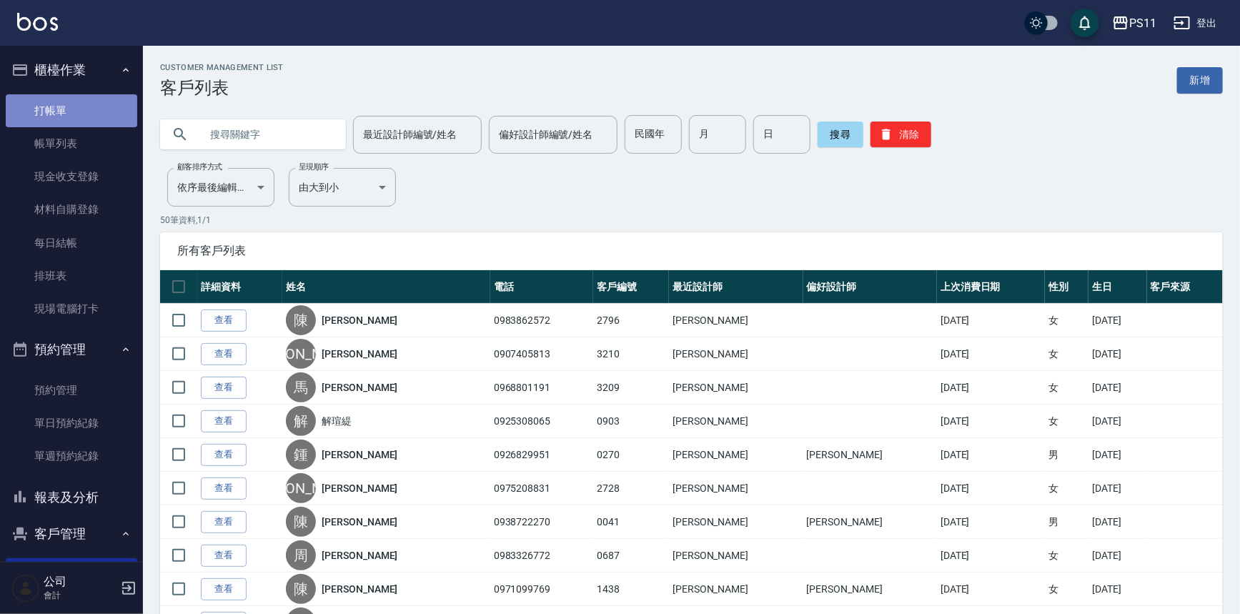
click at [76, 97] on link "打帳單" at bounding box center [72, 110] width 132 height 33
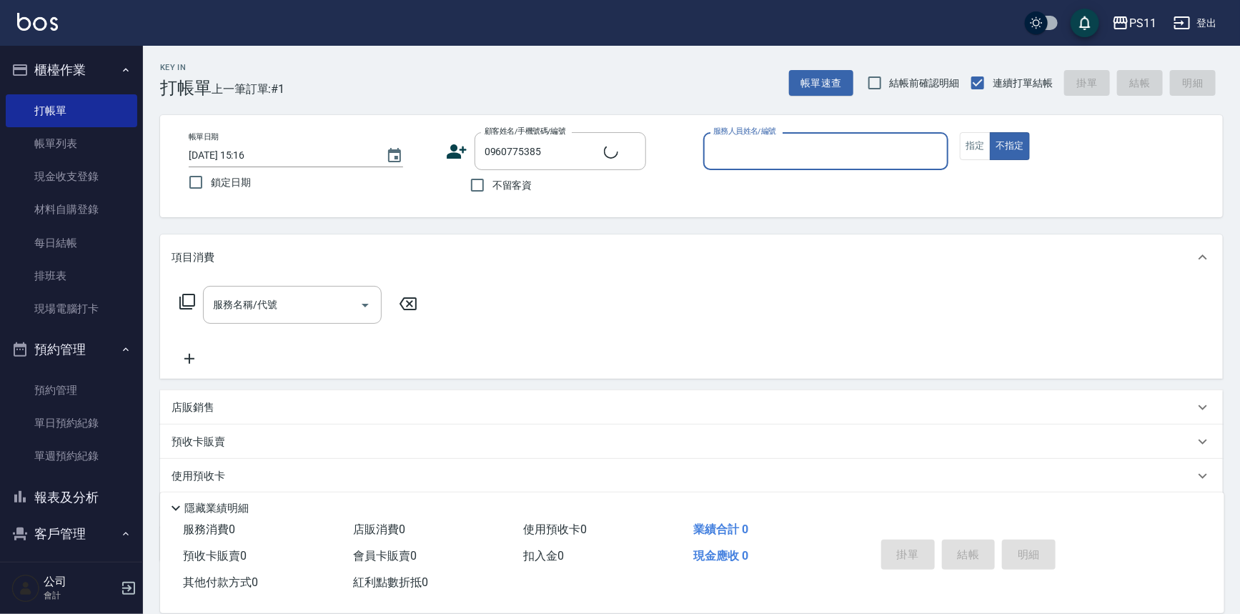
type input "[PERSON_NAME]/0960775385/2573"
click at [70, 523] on button "客戶管理" at bounding box center [72, 533] width 132 height 37
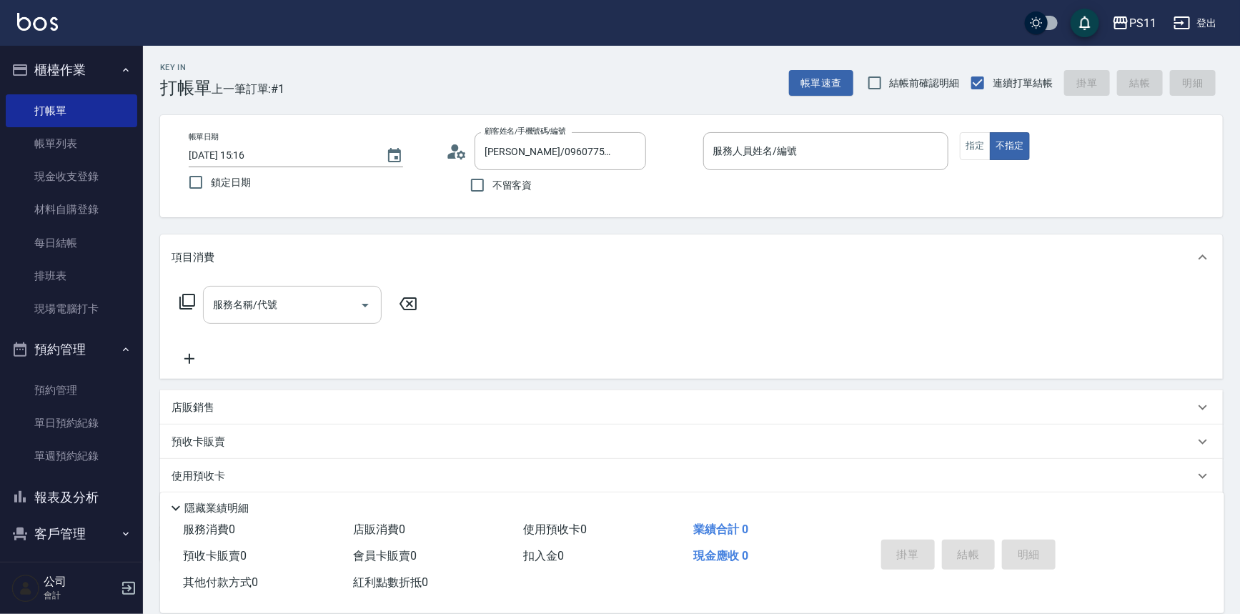
click at [280, 308] on input "服務名稱/代號" at bounding box center [281, 304] width 144 height 25
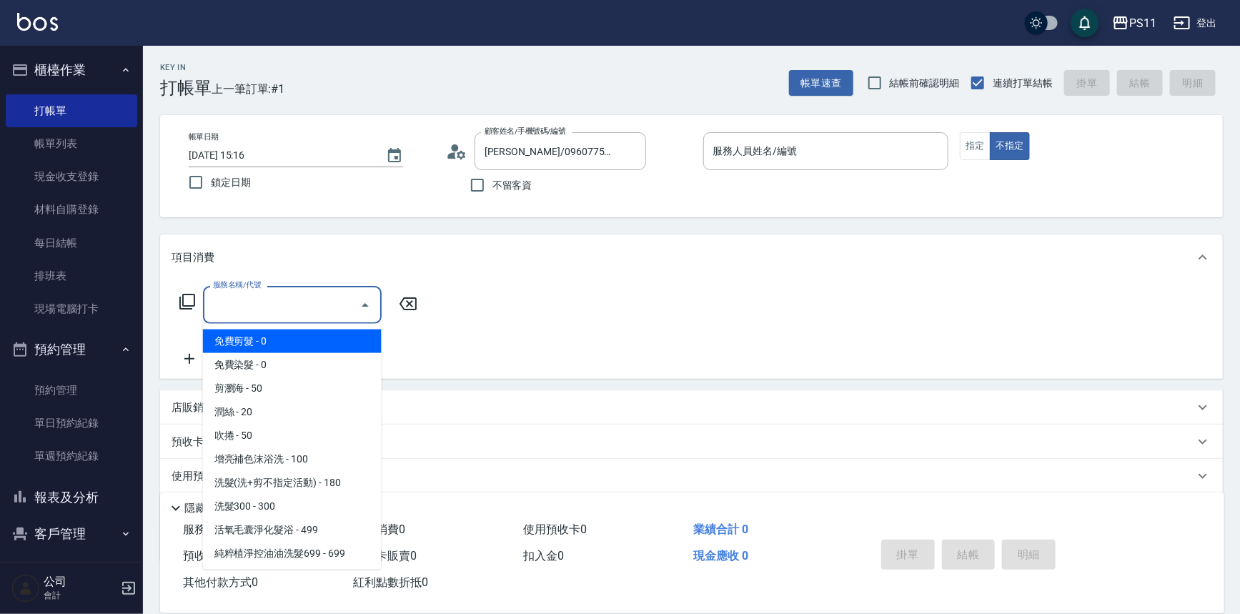
click at [75, 548] on button "客戶管理" at bounding box center [72, 533] width 132 height 37
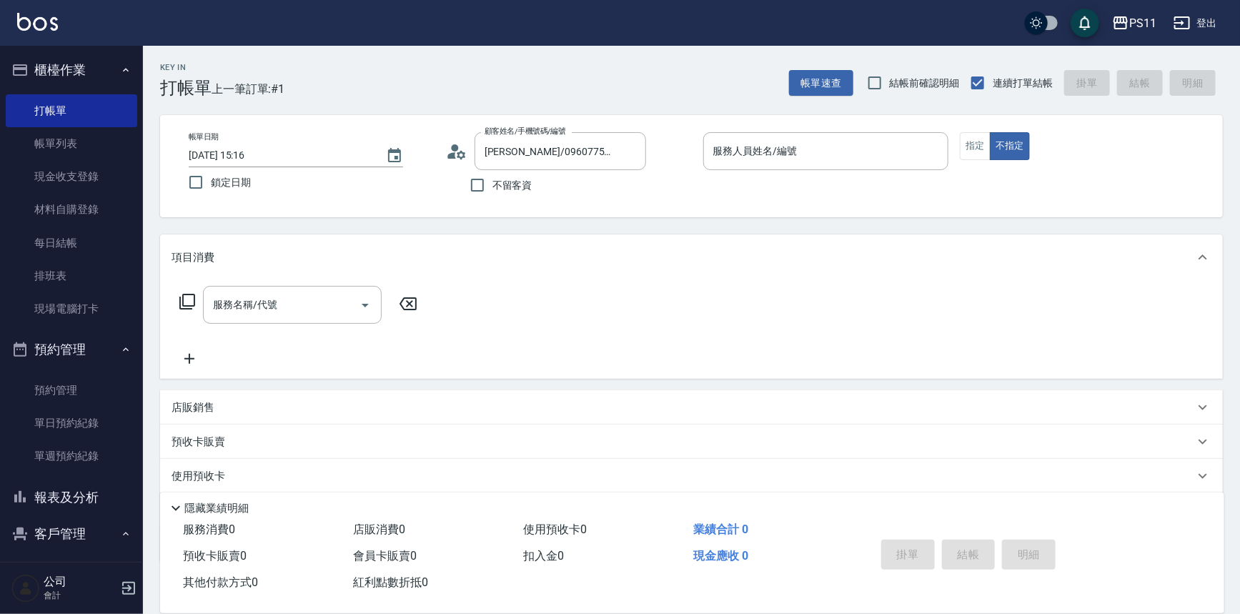
click at [79, 545] on button "客戶管理" at bounding box center [72, 533] width 132 height 37
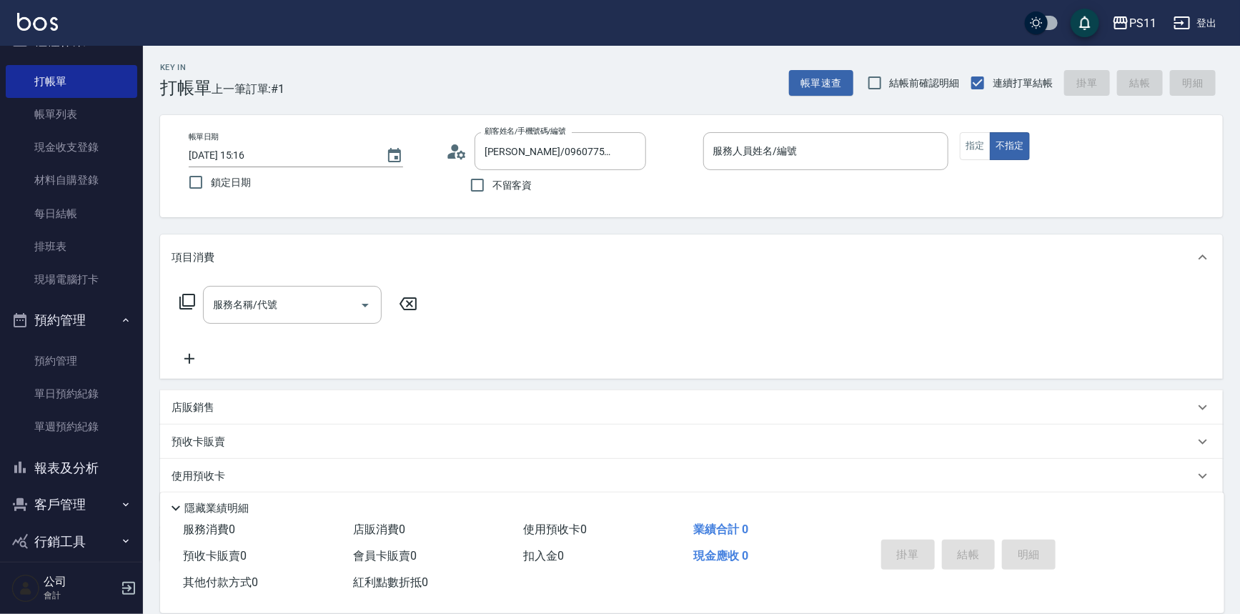
scroll to position [44, 0]
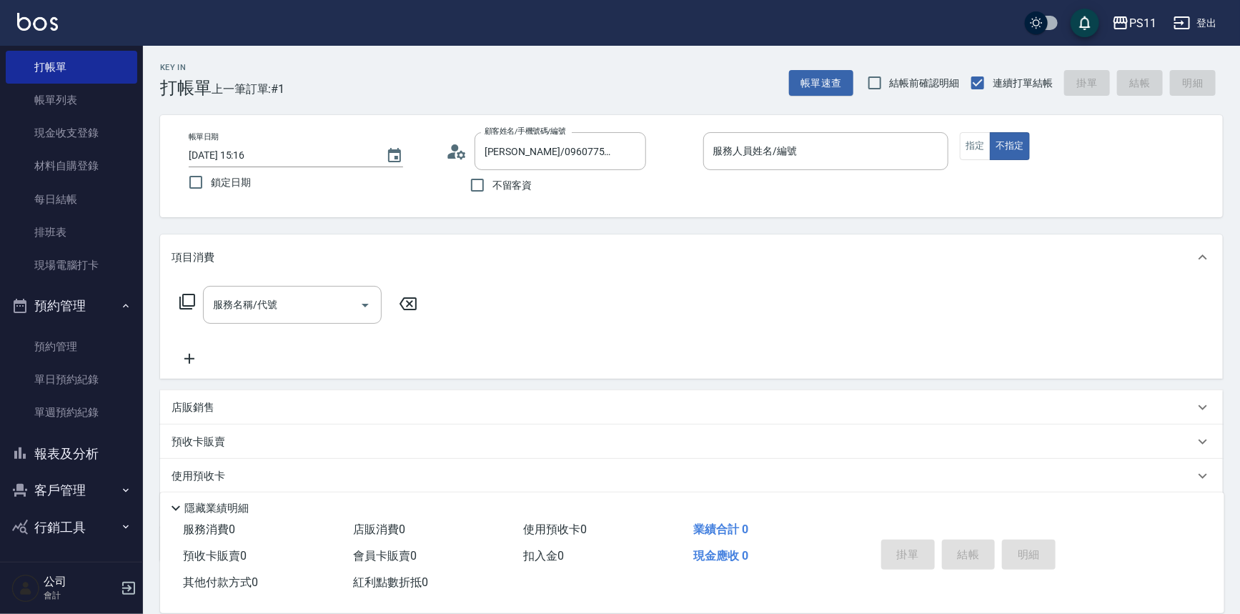
click at [87, 490] on button "客戶管理" at bounding box center [72, 490] width 132 height 37
click at [78, 540] on link "客戶列表" at bounding box center [72, 531] width 132 height 33
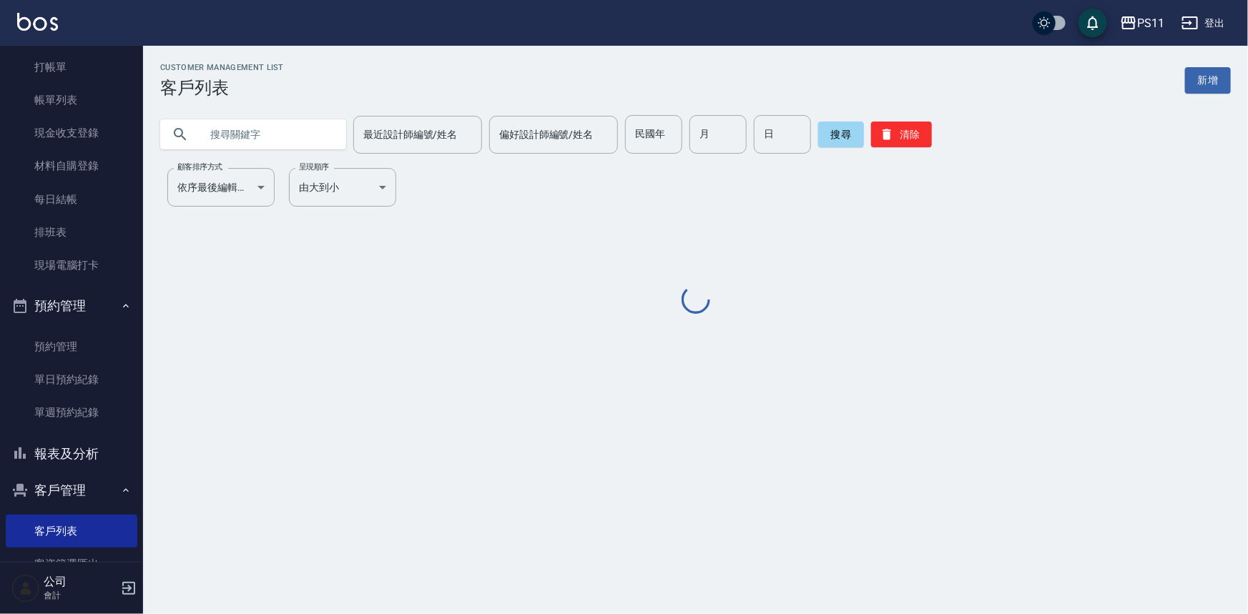
click at [267, 137] on input "text" at bounding box center [267, 134] width 134 height 39
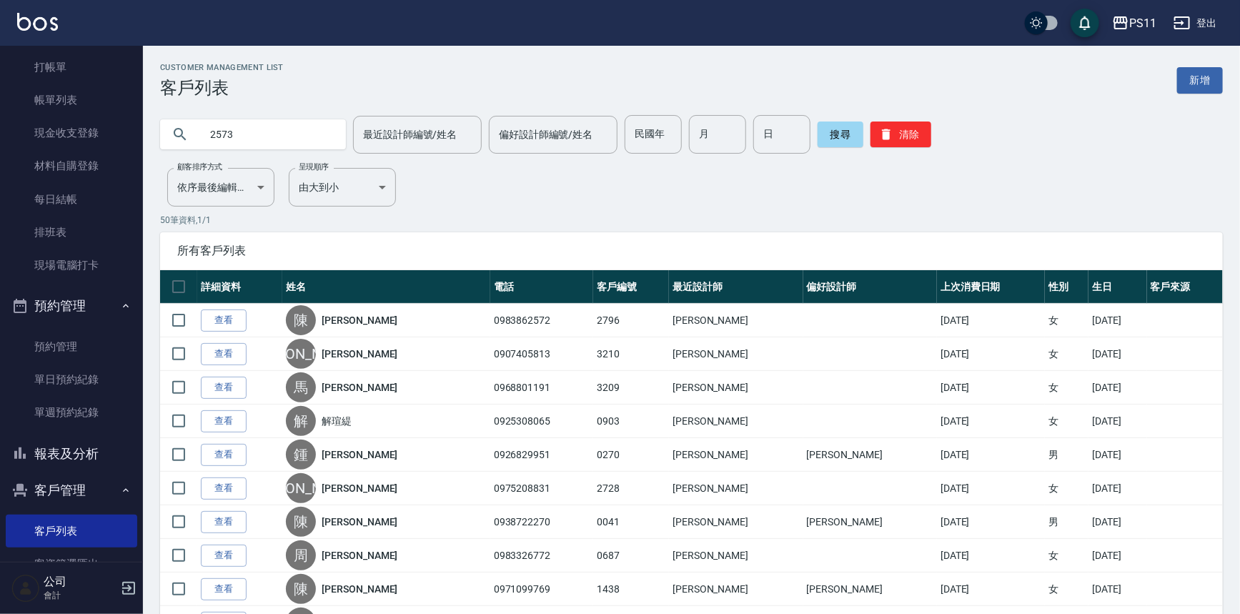
type input "2573"
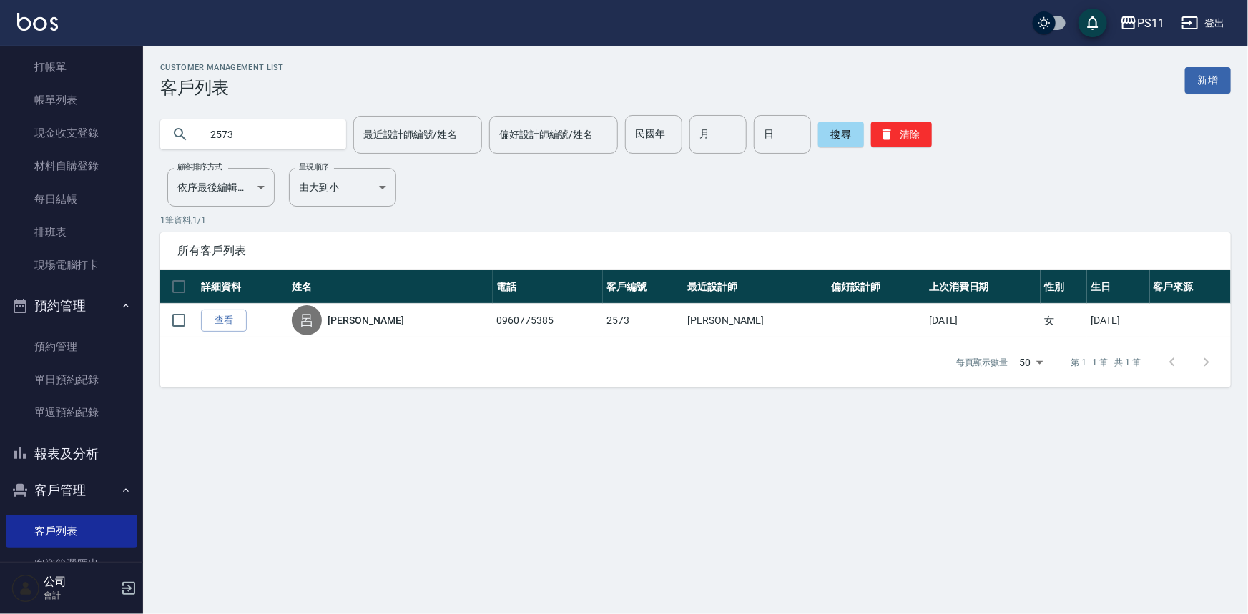
click at [221, 343] on div "每頁顯示數量 50 50 第 1–1 筆 共 1 筆" at bounding box center [695, 362] width 1070 height 50
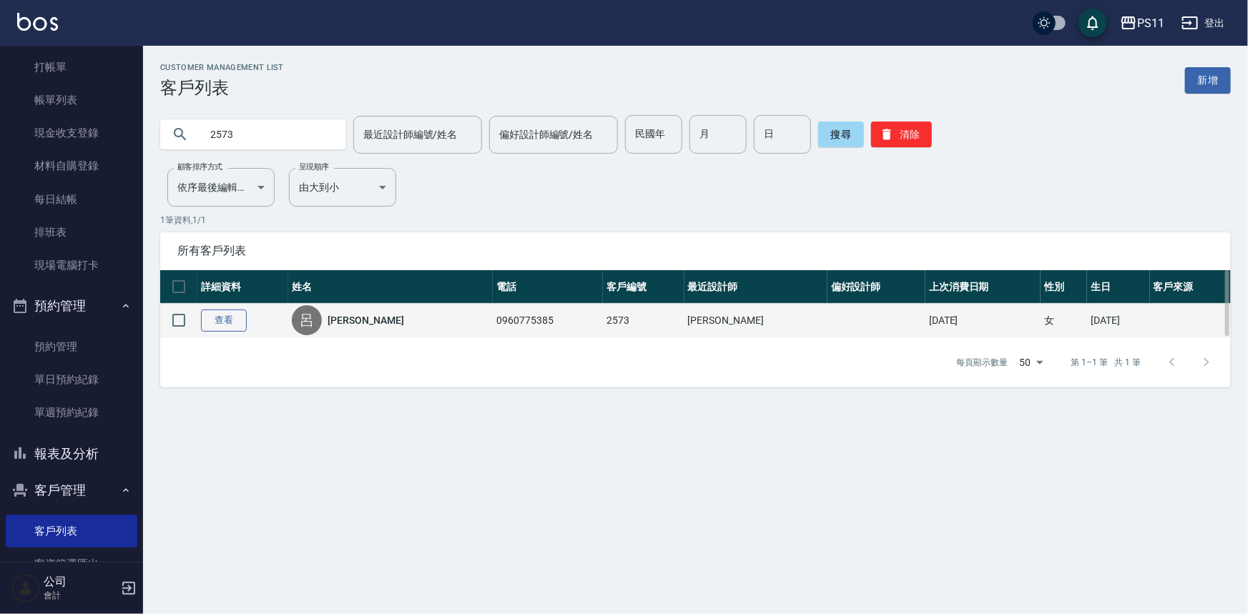
click at [224, 321] on link "查看" at bounding box center [224, 321] width 46 height 22
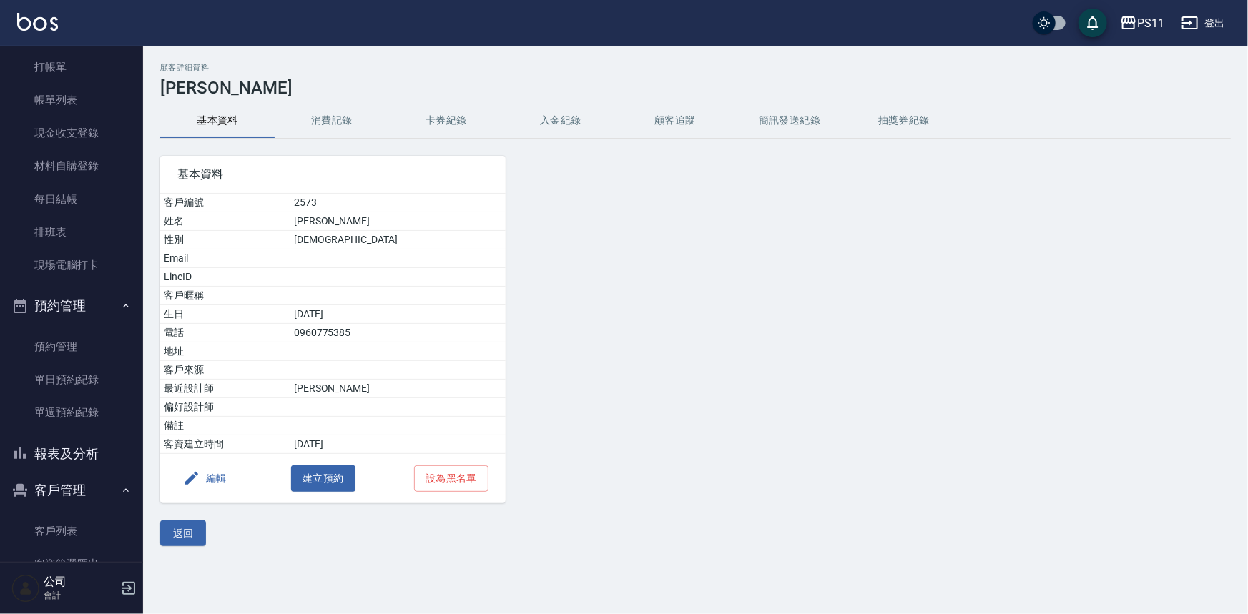
click at [330, 132] on button "消費記錄" at bounding box center [332, 121] width 114 height 34
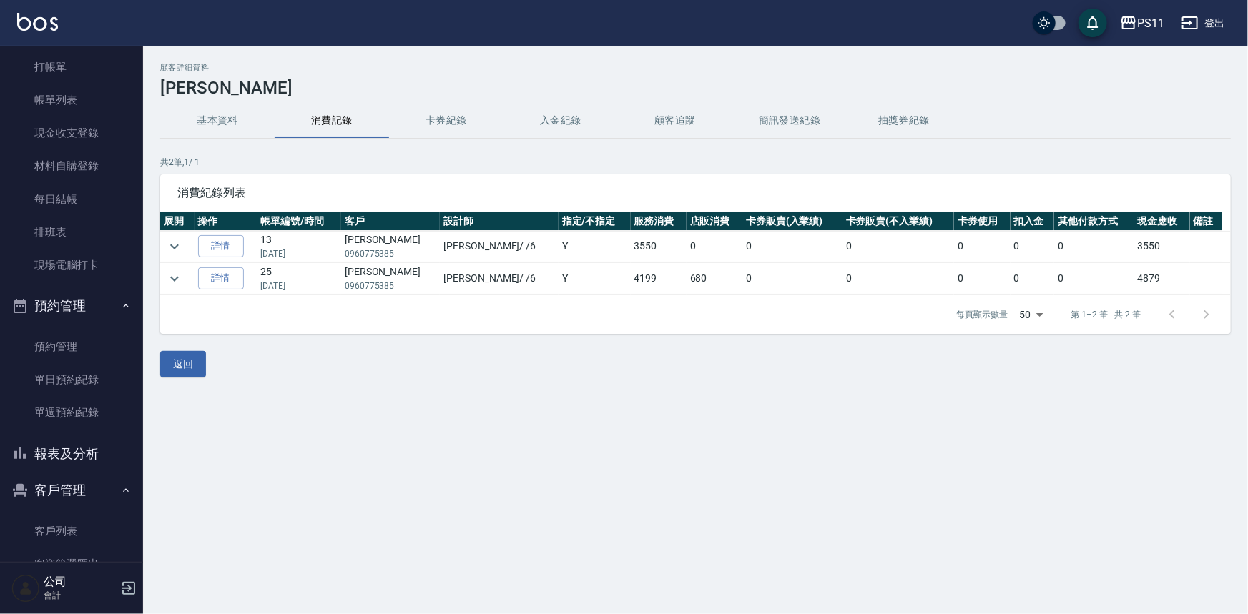
click at [221, 233] on td "詳情" at bounding box center [225, 246] width 63 height 31
click at [224, 244] on link "詳情" at bounding box center [221, 246] width 46 height 22
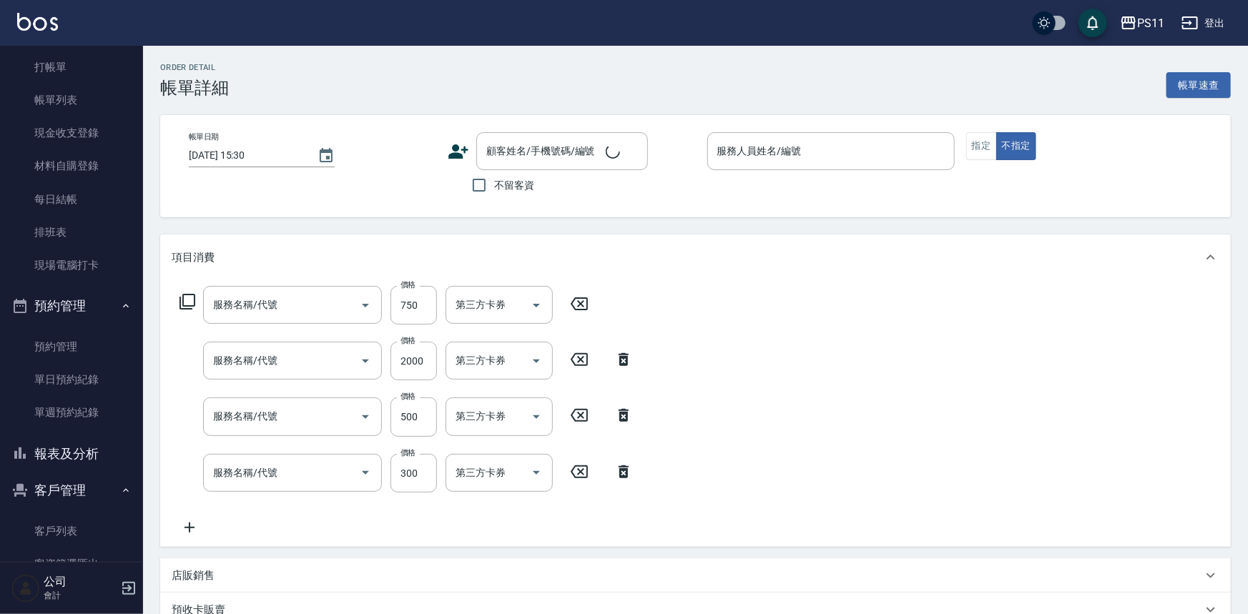
type input "[DATE] 17:50"
type input "[PERSON_NAME]6"
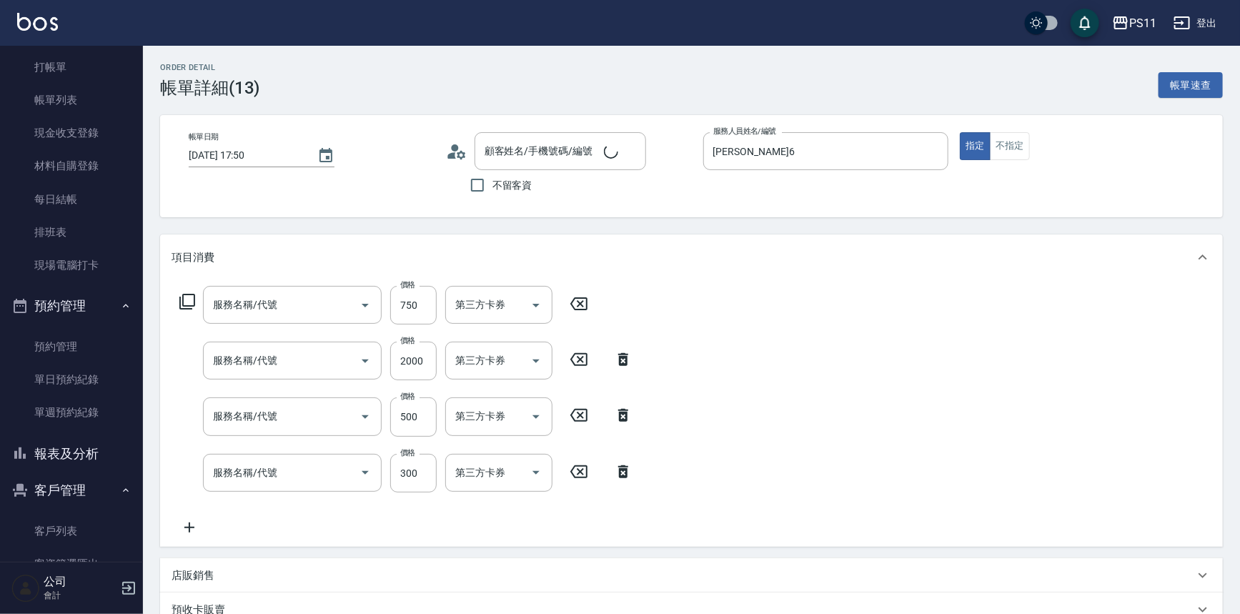
type input "原價1201~1500護髮(51500)"
type input "2000以上染髮(42000)"
type input "補燙(3500)"
type input "剪髮(2300)"
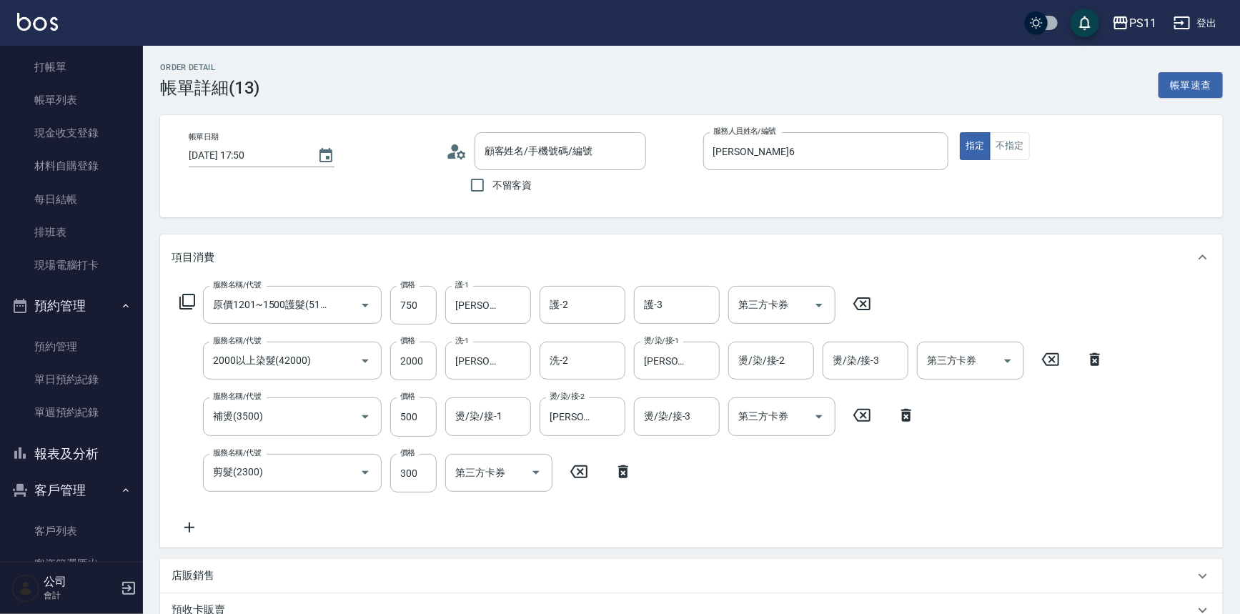
type input "[PERSON_NAME]/0960775385/2573"
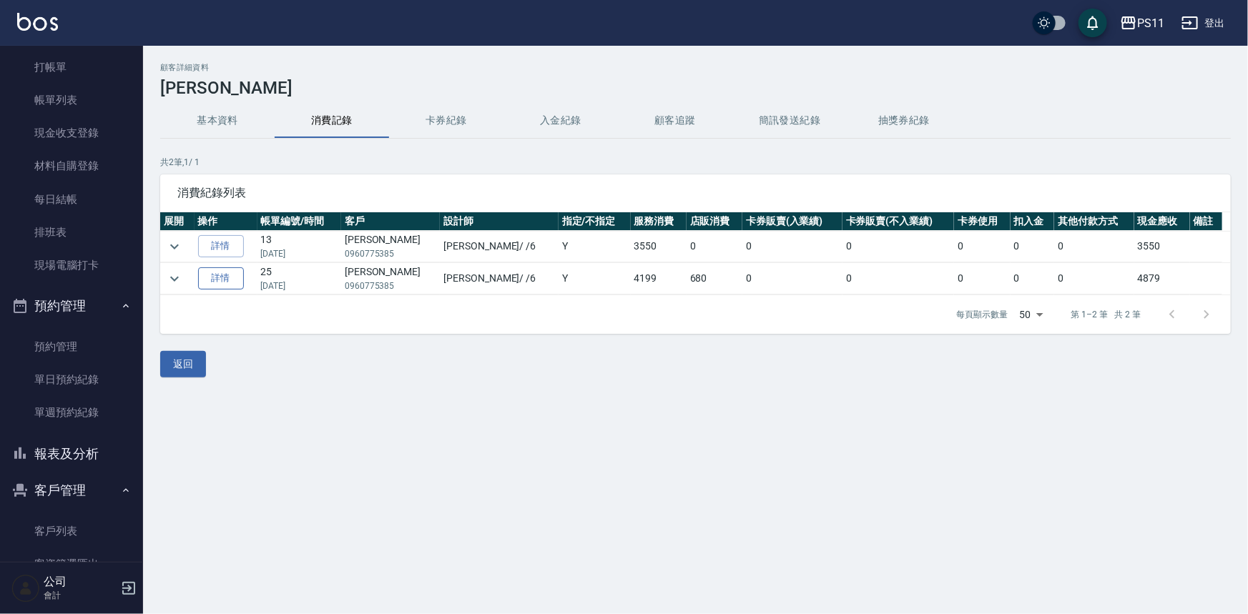
click at [217, 272] on link "詳情" at bounding box center [221, 278] width 46 height 22
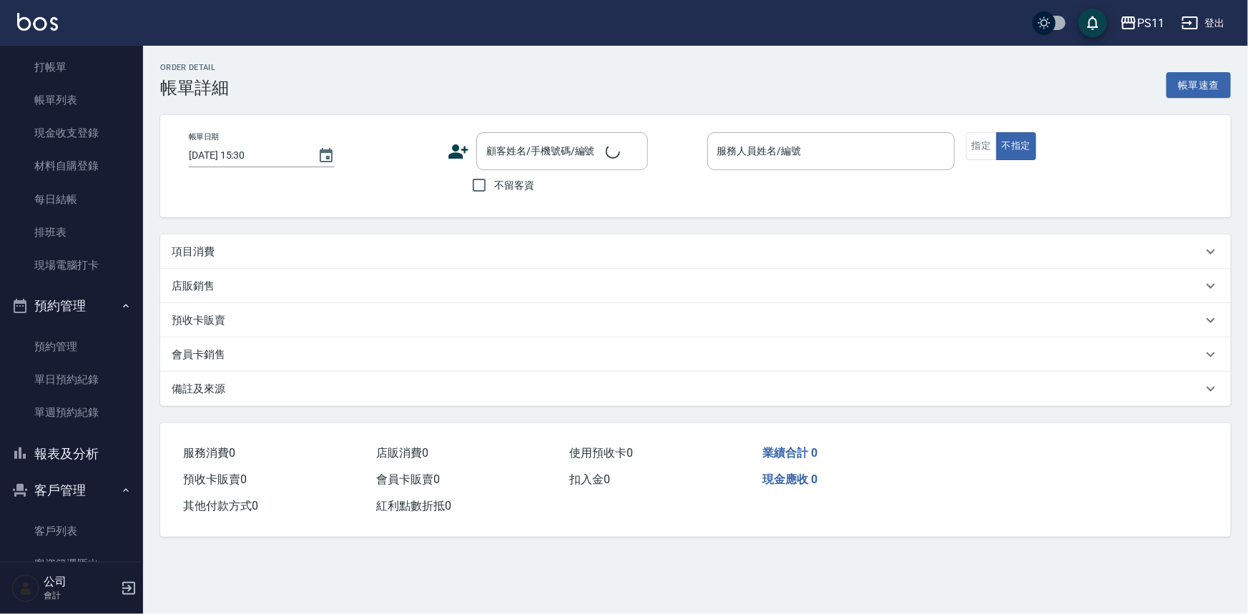
type input "[DATE] 19:11"
type input "[PERSON_NAME]6"
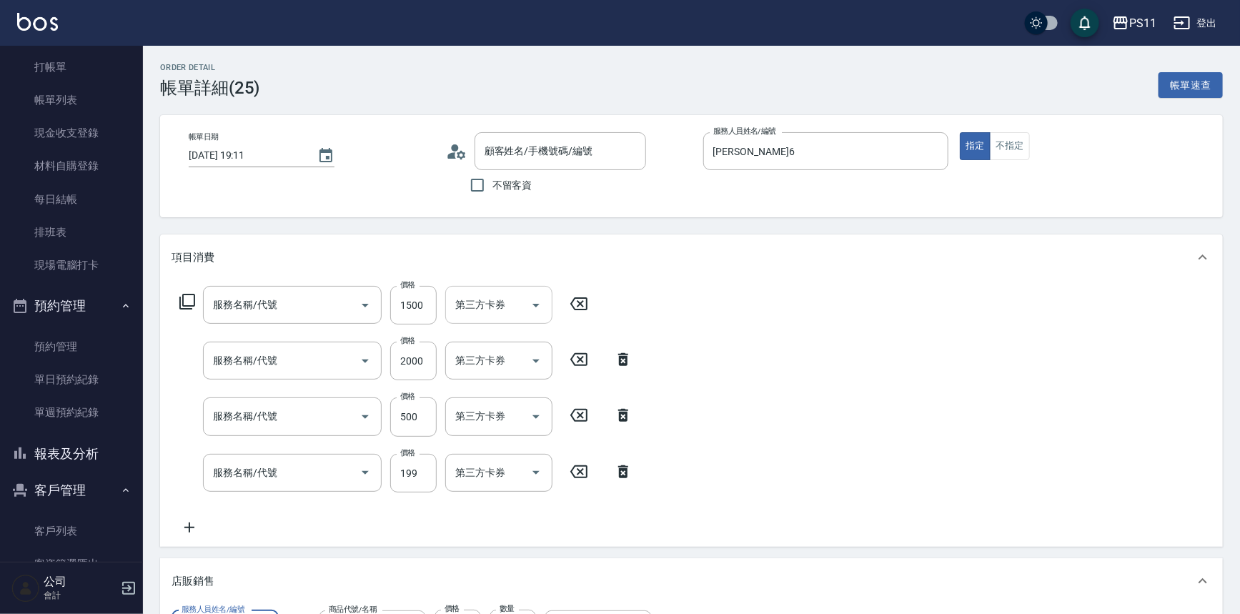
type input "[PERSON_NAME]/0960775385/2573"
type input "原價1201~1500護髮(51500)"
type input "2000以上染髮(42000)"
type input "補燙(3500)"
type input "剪髮(2300)"
